Goal: Find contact information: Find contact information

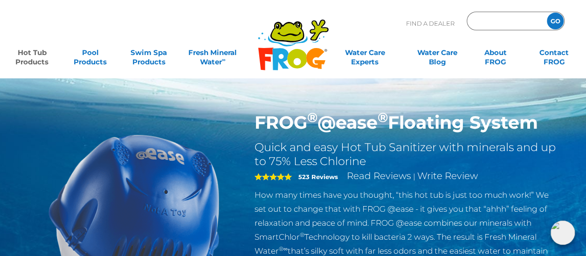
click at [488, 21] on input "Zip Code Form" at bounding box center [505, 21] width 63 height 14
type input "V7E 5"
click at [557, 21] on input "GO" at bounding box center [555, 21] width 17 height 17
click at [502, 21] on input "V7E 5" at bounding box center [505, 21] width 63 height 14
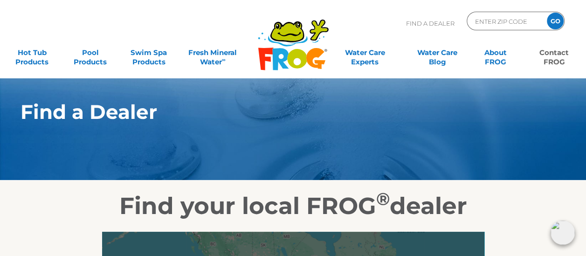
click at [556, 49] on link "Contact FROG" at bounding box center [553, 52] width 45 height 19
